Goal: Information Seeking & Learning: Learn about a topic

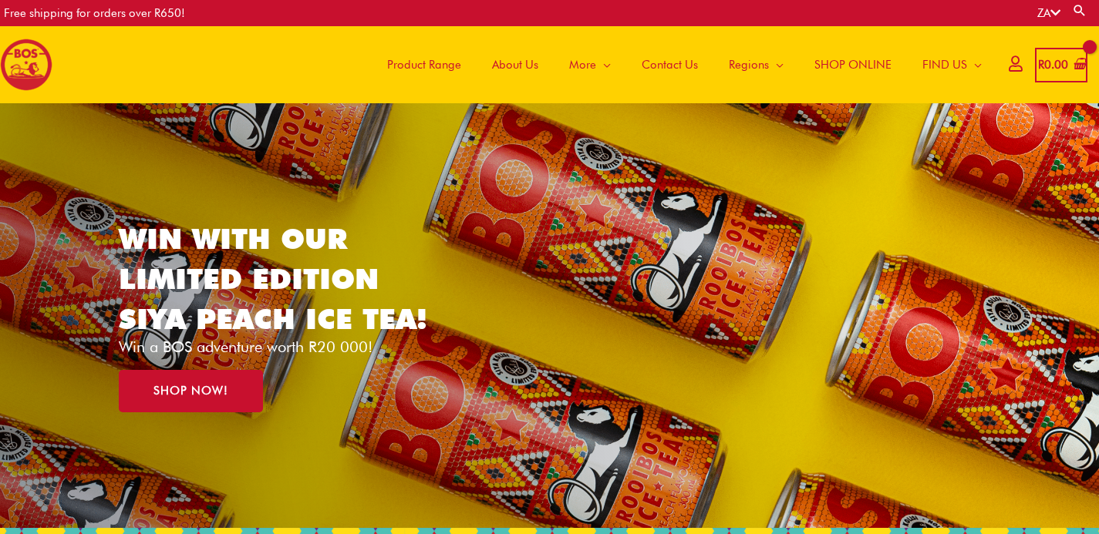
click at [521, 59] on span "About Us" at bounding box center [515, 65] width 46 height 46
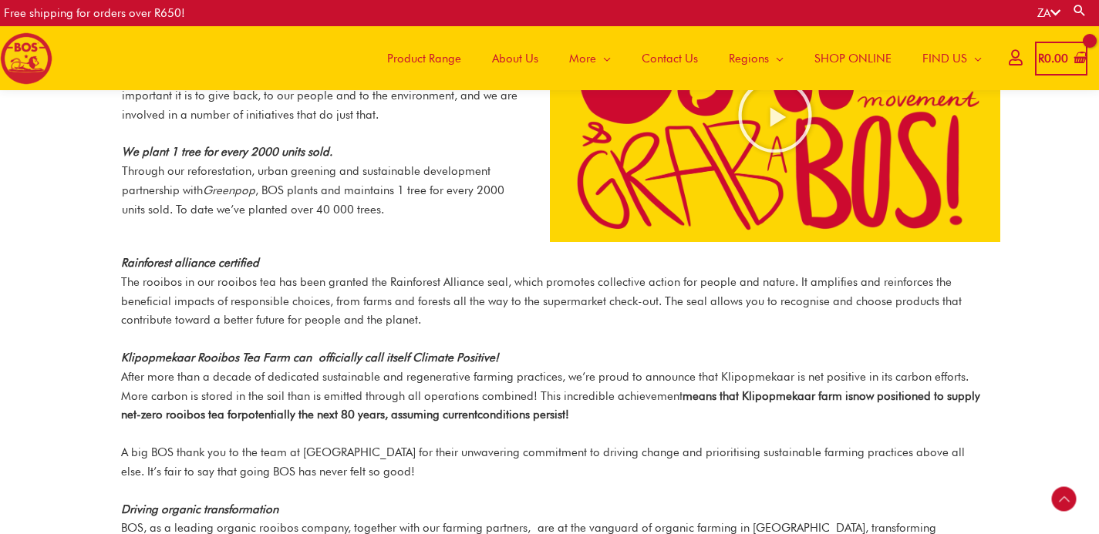
scroll to position [1461, 0]
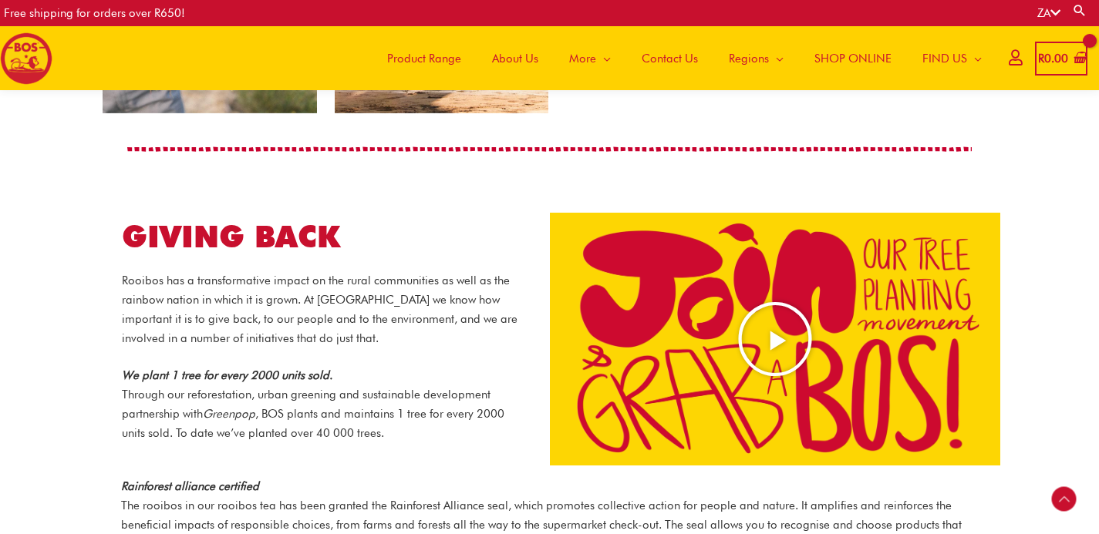
click at [809, 312] on icon "Play Video about screenshot 2025 08 20 at 14.36.24" at bounding box center [775, 339] width 77 height 77
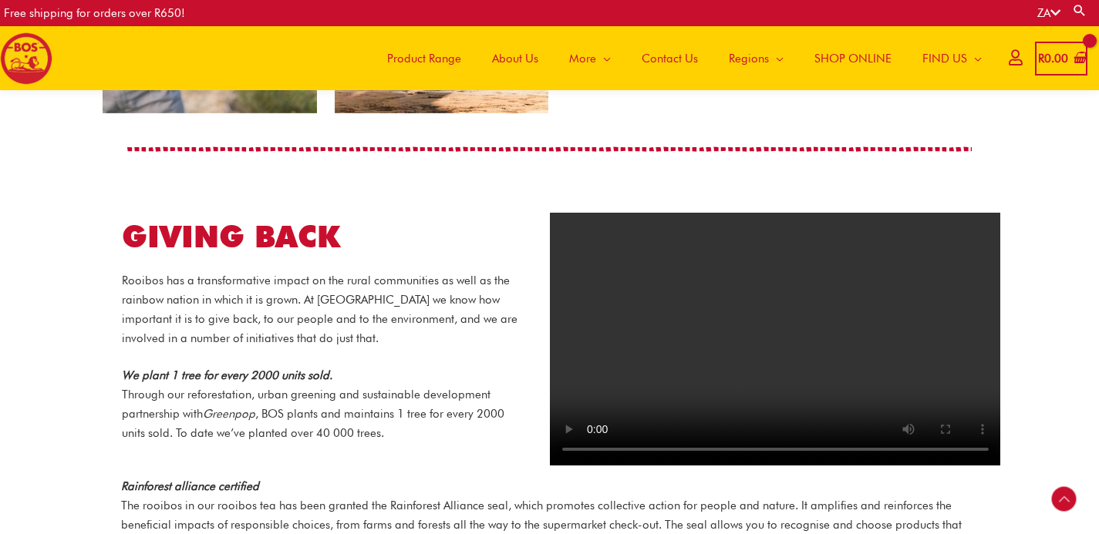
click at [713, 334] on video at bounding box center [775, 340] width 451 height 254
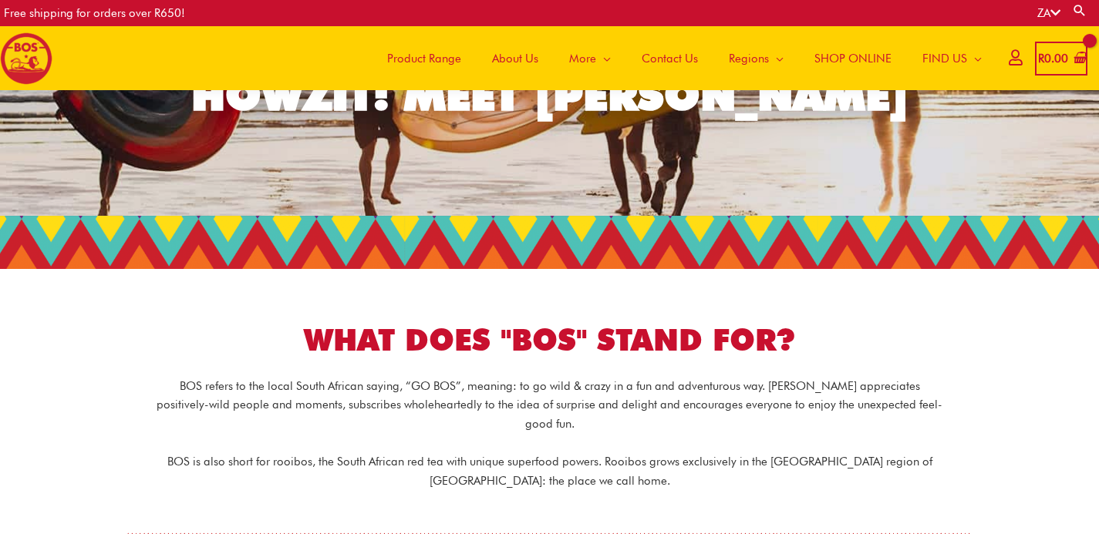
scroll to position [111, 0]
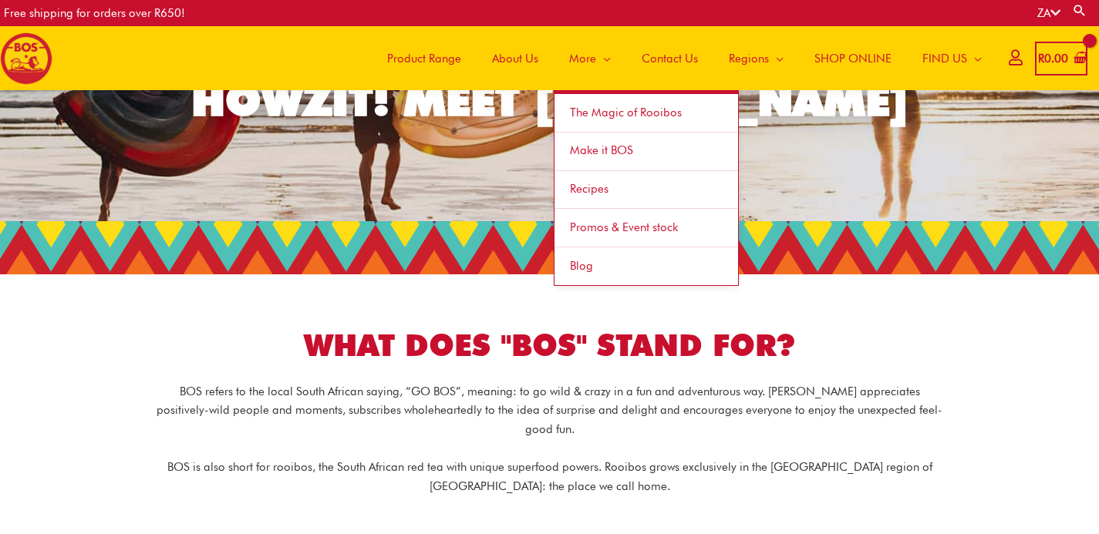
click at [575, 108] on span "The Magic of Rooibos" at bounding box center [626, 113] width 112 height 14
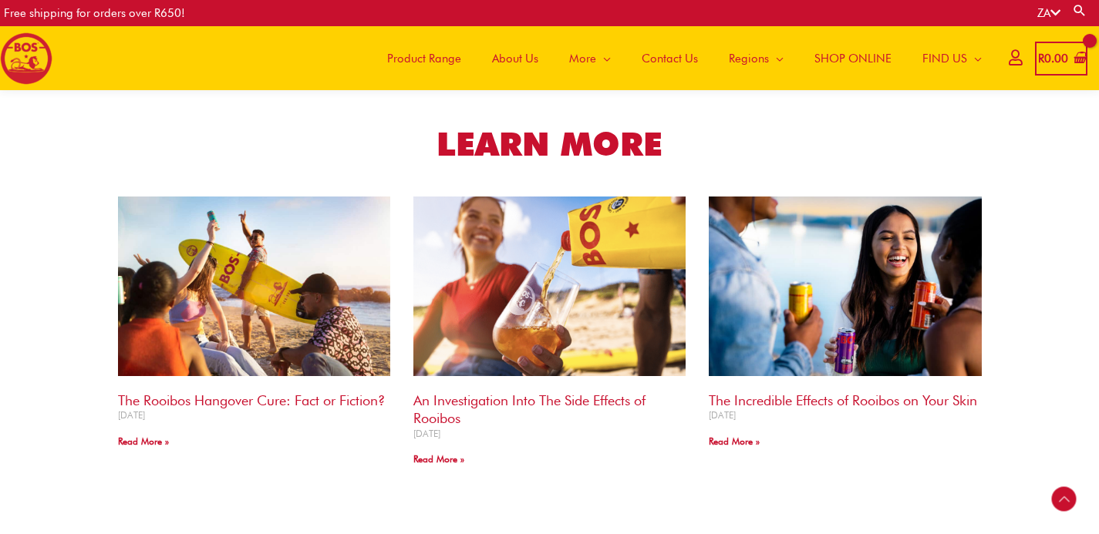
scroll to position [1490, 0]
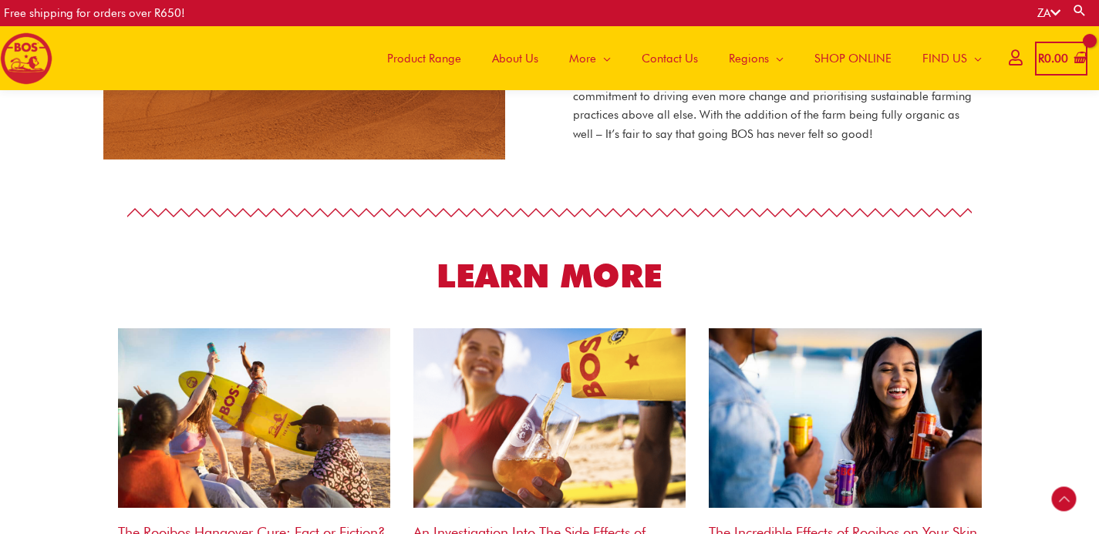
click at [16, 57] on img at bounding box center [26, 58] width 52 height 52
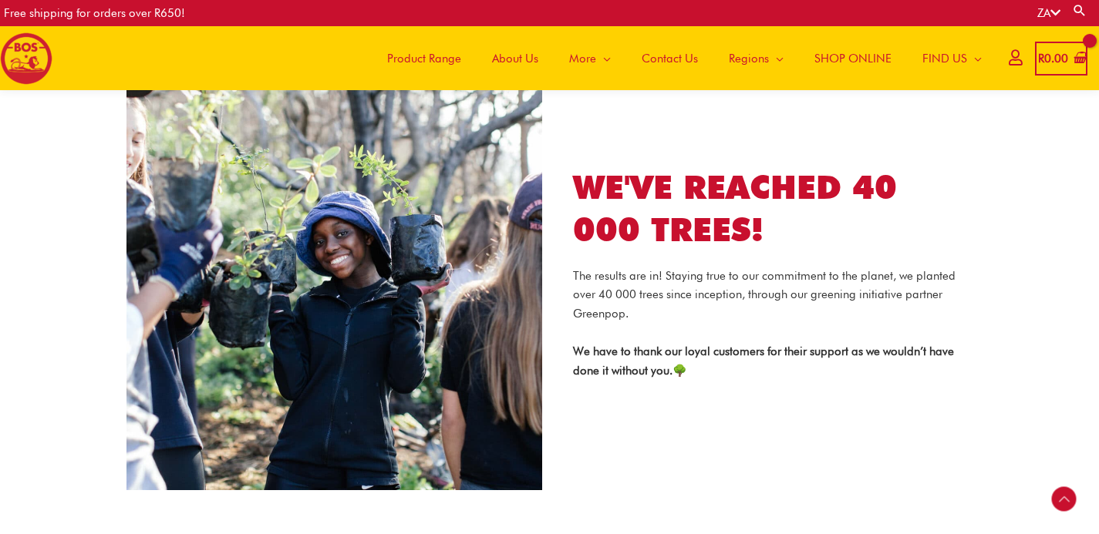
scroll to position [2422, 0]
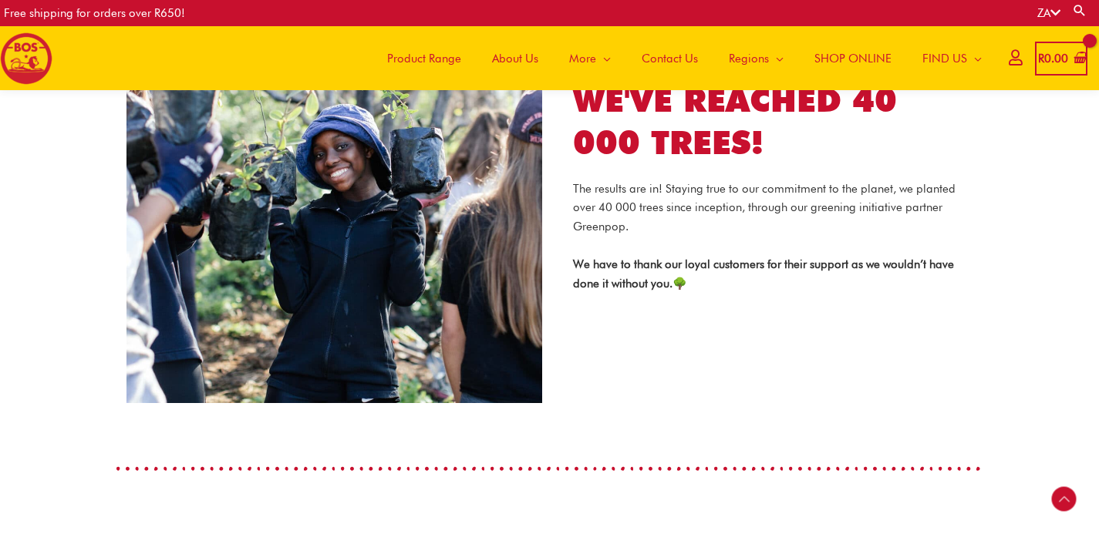
click at [684, 201] on p "The results are in! Staying true to our commitment to the planet, we planted ov…" at bounding box center [765, 208] width 385 height 57
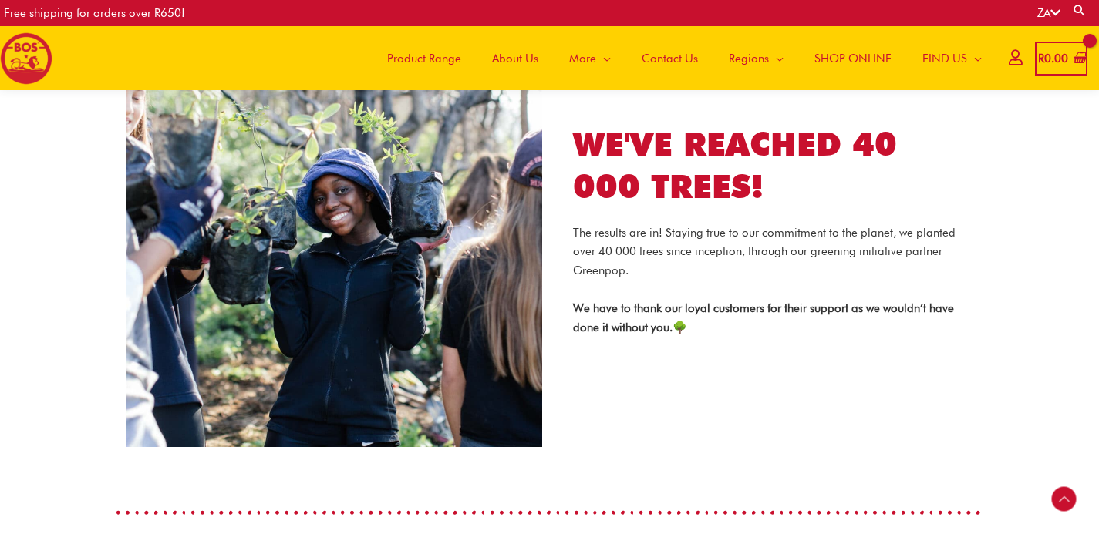
scroll to position [2366, 0]
